Goal: Use online tool/utility

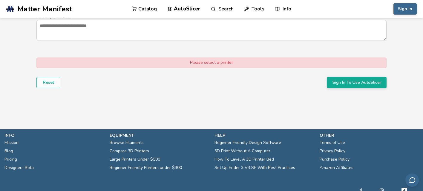
scroll to position [476, 0]
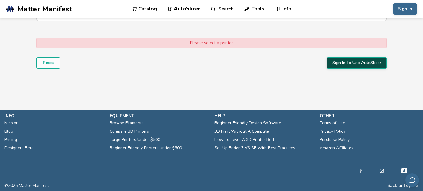
click at [348, 64] on button "Sign In To Use AutoSlicer" at bounding box center [357, 62] width 60 height 11
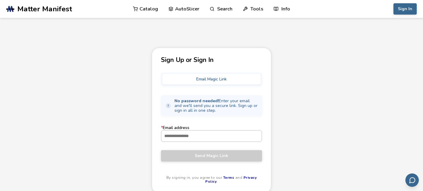
click at [200, 140] on input "* Email address" at bounding box center [211, 136] width 100 height 11
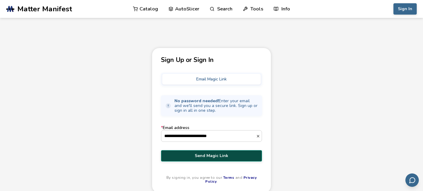
type input "**********"
click at [225, 158] on span "Send Magic Link" at bounding box center [211, 156] width 92 height 5
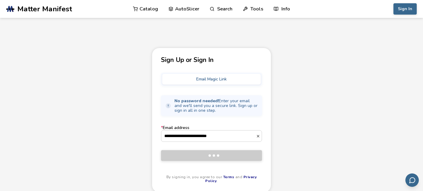
click at [233, 80] on button "Email Magic Link" at bounding box center [211, 79] width 99 height 11
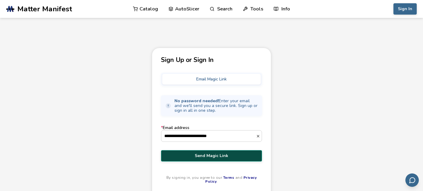
click at [221, 155] on span "Send Magic Link" at bounding box center [211, 156] width 92 height 5
